Goal: Task Accomplishment & Management: Manage account settings

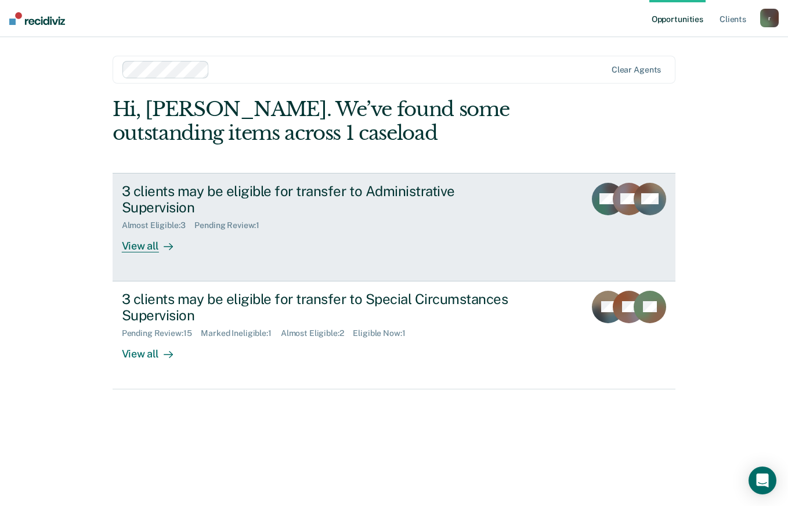
click at [327, 232] on div "3 clients may be eligible for transfer to Administrative Supervision Almost Eli…" at bounding box center [339, 218] width 435 height 70
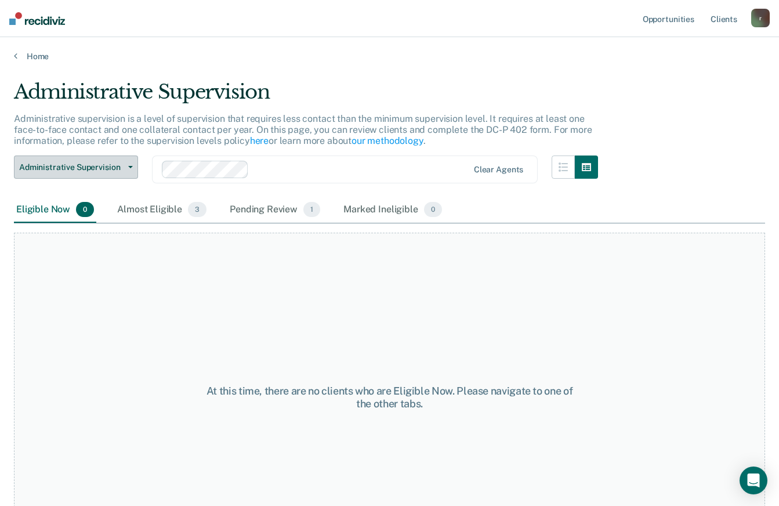
click at [128, 167] on icon "button" at bounding box center [130, 167] width 5 height 2
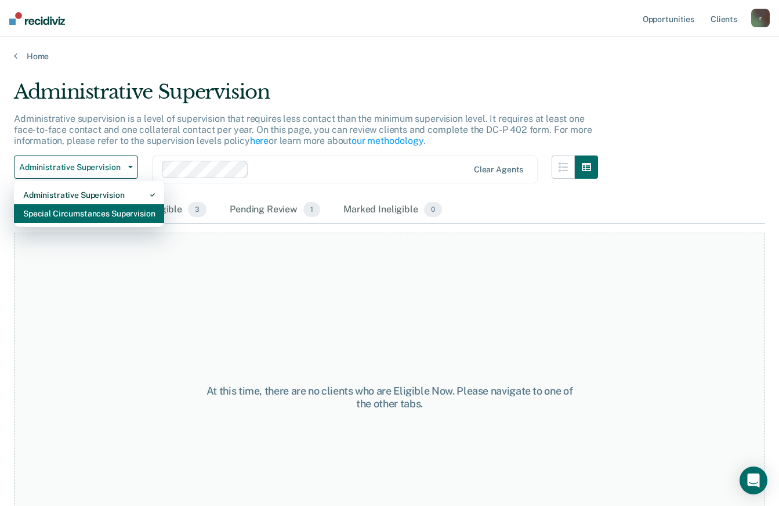
click at [92, 207] on div "Special Circumstances Supervision" at bounding box center [89, 213] width 132 height 19
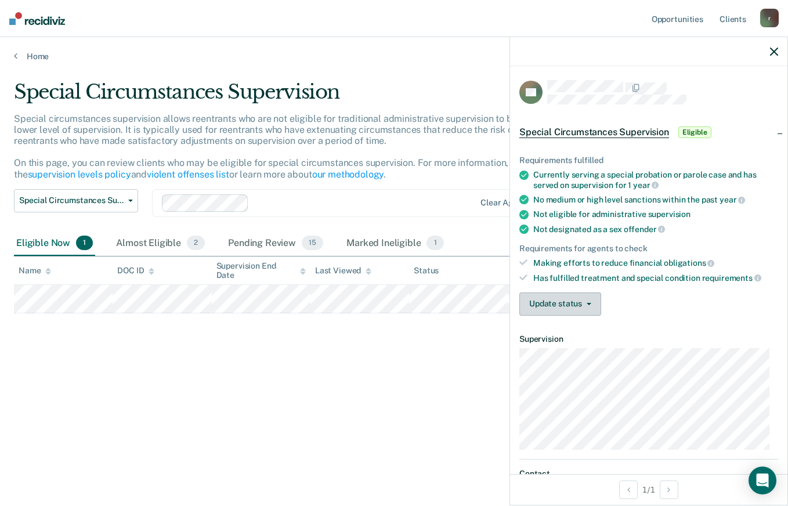
click at [547, 298] on button "Update status" at bounding box center [560, 303] width 82 height 23
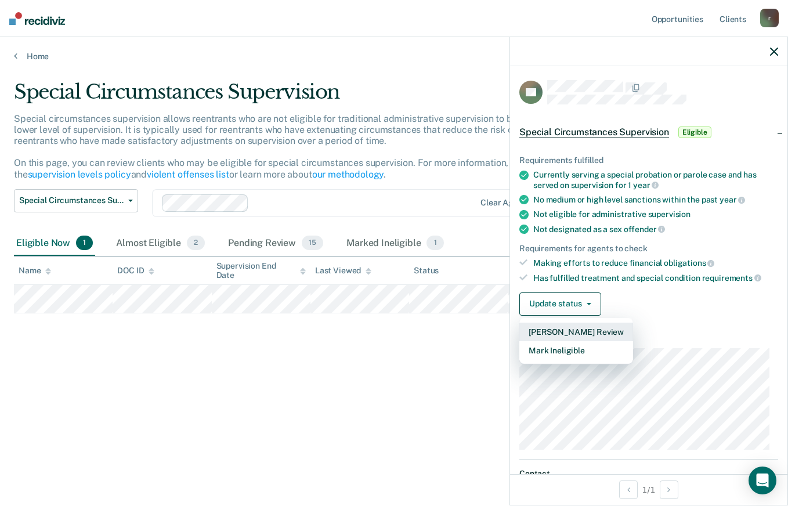
click at [560, 332] on button "[PERSON_NAME] Review" at bounding box center [576, 332] width 114 height 19
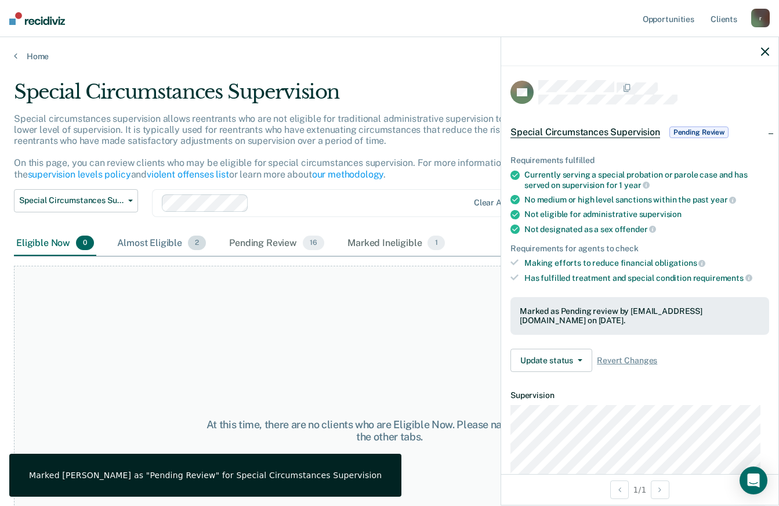
click at [149, 240] on div "Almost Eligible 2" at bounding box center [161, 244] width 93 height 26
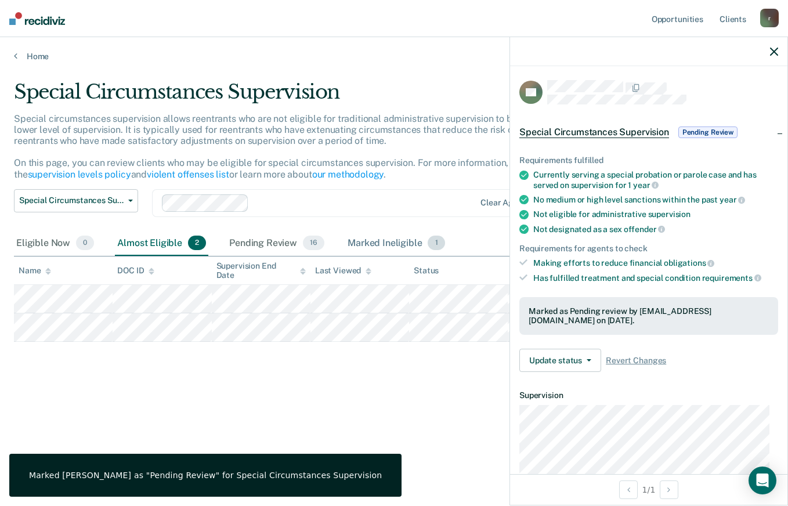
click at [374, 244] on div "Marked Ineligible 1" at bounding box center [396, 244] width 102 height 26
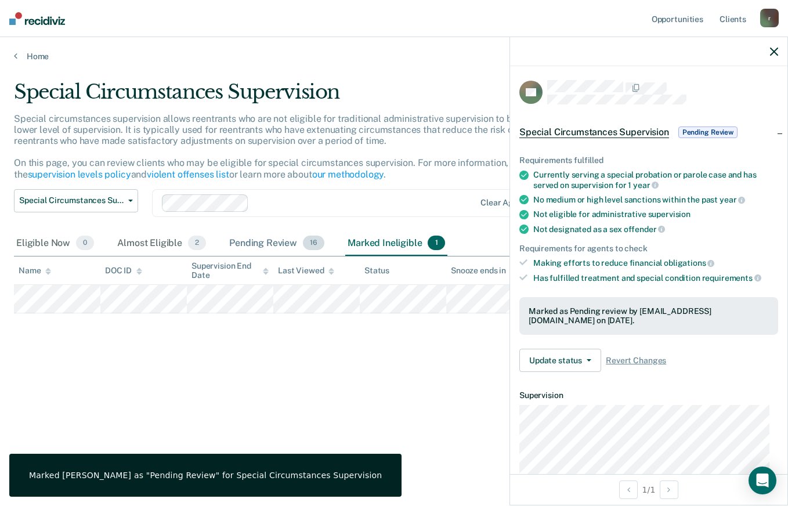
click at [266, 241] on div "Pending Review 16" at bounding box center [277, 244] width 100 height 26
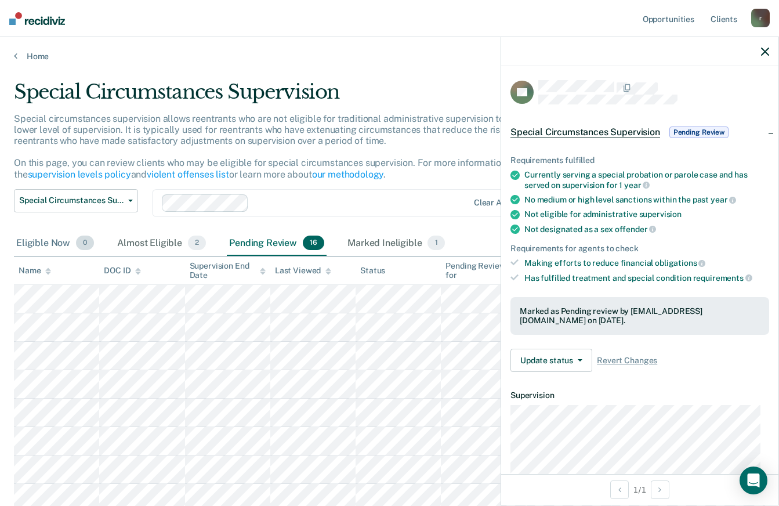
click at [40, 240] on div "Eligible Now 0" at bounding box center [55, 244] width 82 height 26
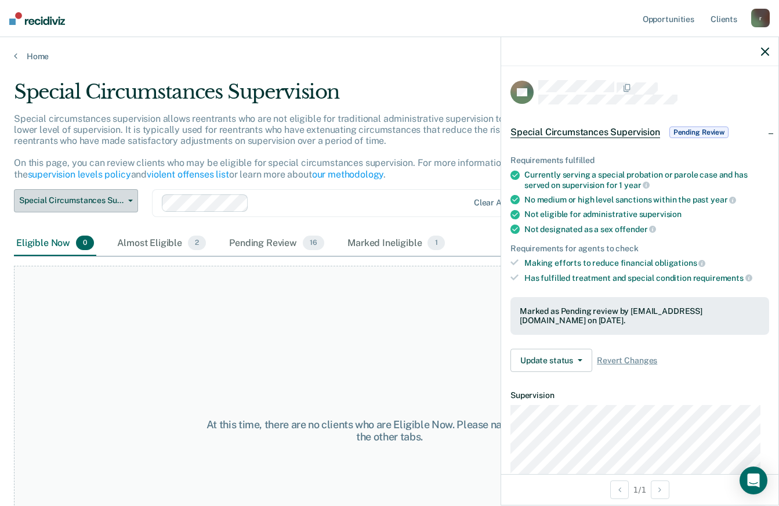
click at [127, 198] on button "Special Circumstances Supervision" at bounding box center [76, 200] width 124 height 23
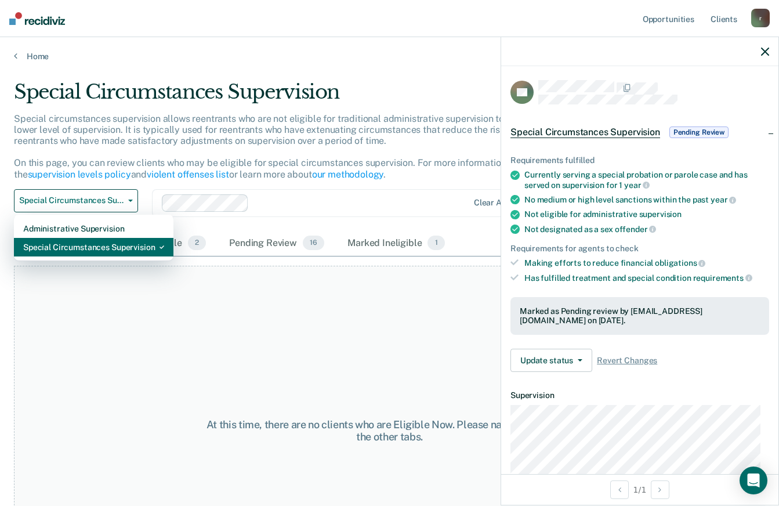
click at [98, 241] on div "Special Circumstances Supervision" at bounding box center [93, 247] width 141 height 19
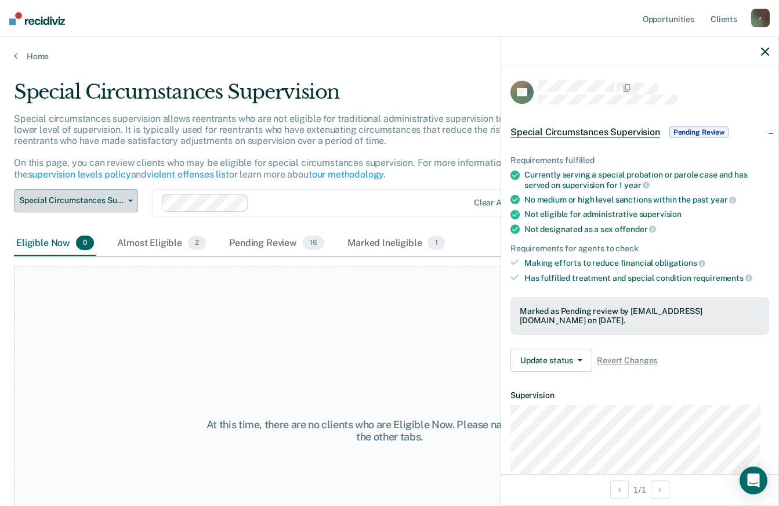
click at [122, 194] on button "Special Circumstances Supervision" at bounding box center [76, 200] width 124 height 23
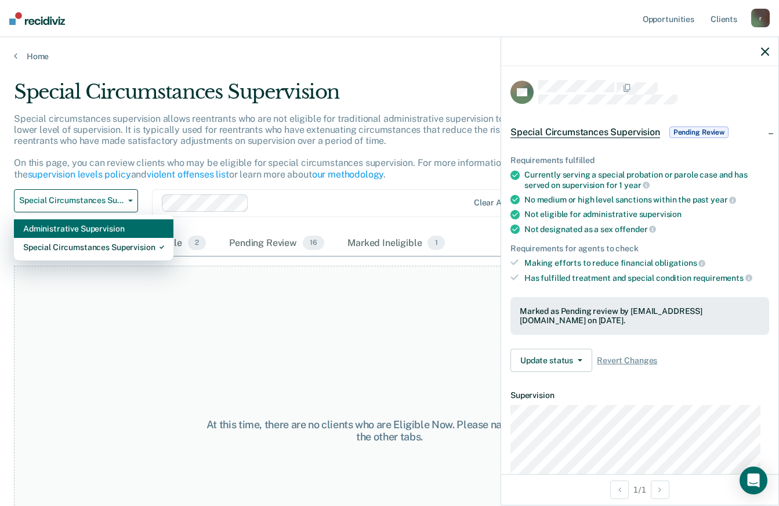
click at [104, 232] on div "Administrative Supervision" at bounding box center [93, 228] width 141 height 19
